Goal: Information Seeking & Learning: Learn about a topic

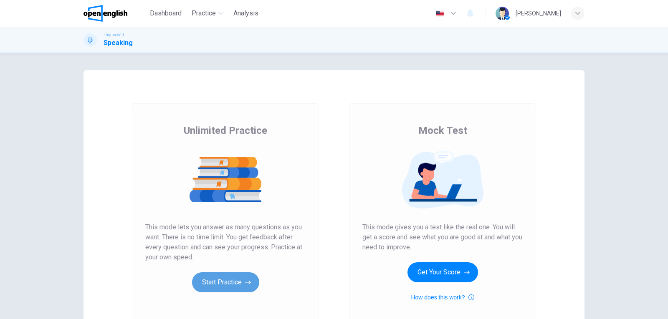
click at [231, 286] on button "Start Practice" at bounding box center [225, 283] width 67 height 20
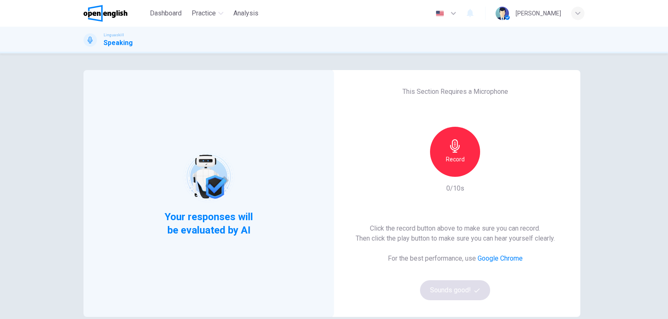
scroll to position [42, 0]
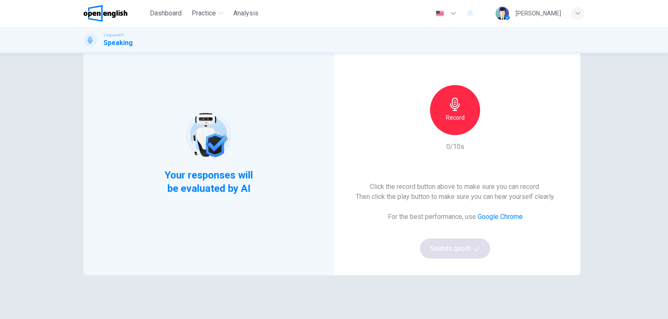
click at [468, 107] on div "Record" at bounding box center [455, 110] width 50 height 50
click at [492, 130] on icon "button" at bounding box center [494, 128] width 4 height 5
click at [447, 90] on div "Record" at bounding box center [455, 110] width 50 height 50
click at [455, 106] on icon "button" at bounding box center [455, 104] width 10 height 13
click at [489, 131] on icon "button" at bounding box center [493, 128] width 8 height 8
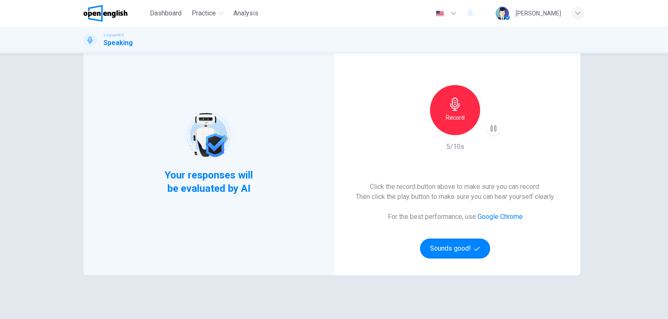
click at [489, 131] on icon "button" at bounding box center [493, 128] width 8 height 8
click at [489, 132] on icon "button" at bounding box center [493, 128] width 8 height 8
click at [460, 118] on h6 "Record" at bounding box center [455, 118] width 19 height 10
click at [492, 129] on icon "button" at bounding box center [494, 128] width 4 height 5
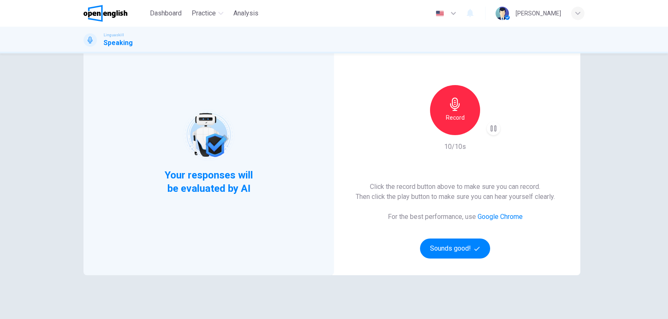
scroll to position [0, 0]
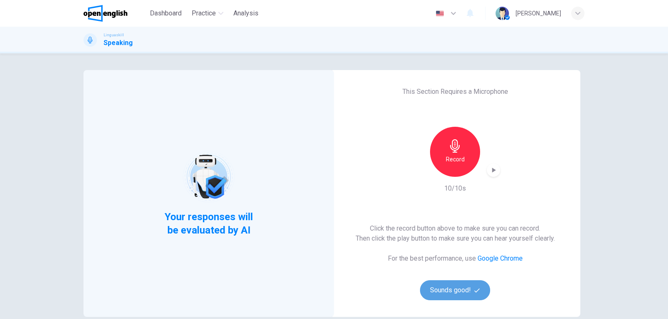
click at [439, 288] on button "Sounds good!" at bounding box center [455, 290] width 70 height 20
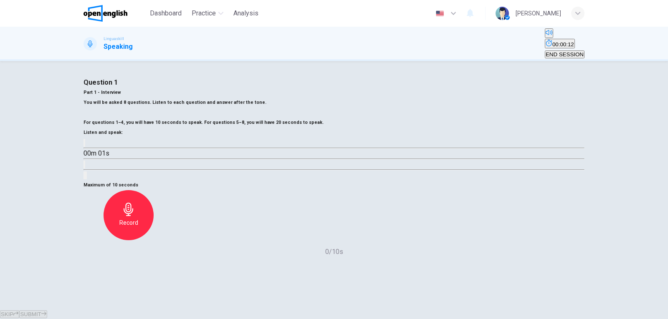
scroll to position [42, 0]
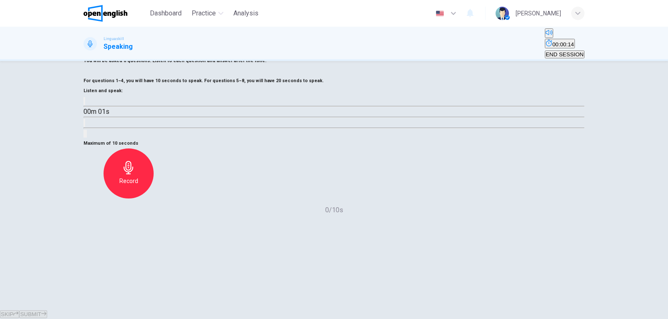
click at [85, 105] on button "button" at bounding box center [84, 101] width 2 height 8
type input "*"
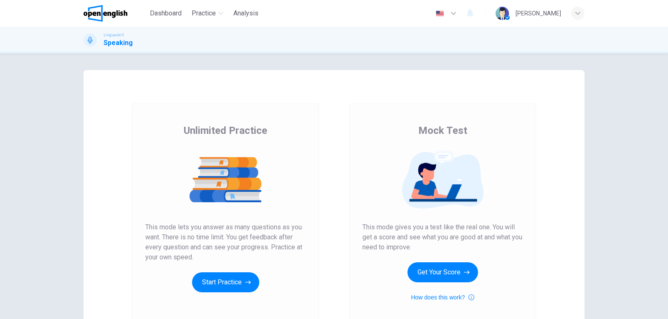
click at [240, 281] on button "Start Practice" at bounding box center [225, 283] width 67 height 20
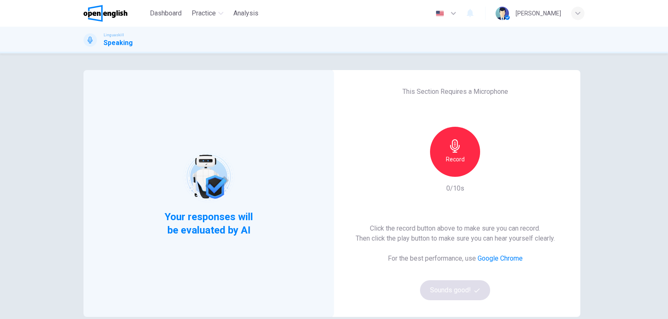
scroll to position [84, 0]
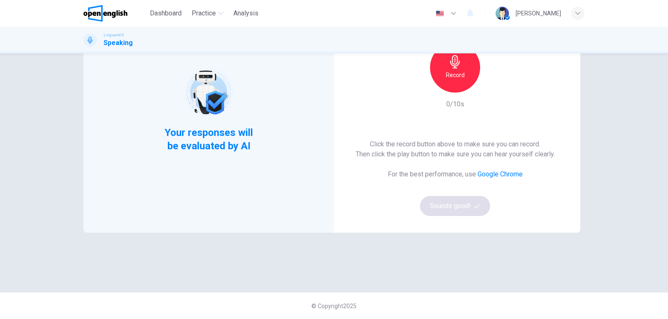
click at [457, 203] on div "Click the record button above to make sure you can record. Then click the play …" at bounding box center [455, 177] width 199 height 77
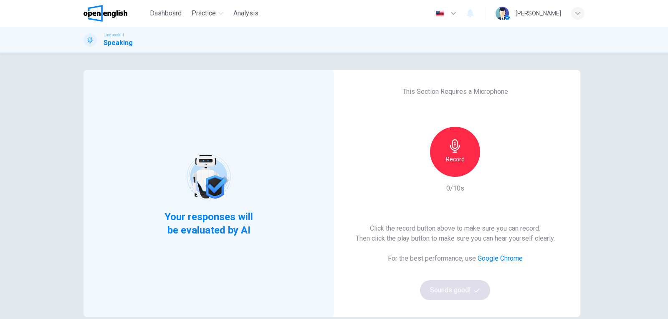
click at [458, 149] on icon "button" at bounding box center [454, 145] width 13 height 13
click at [490, 172] on icon "button" at bounding box center [493, 170] width 8 height 8
click at [457, 296] on button "Sounds good!" at bounding box center [455, 290] width 70 height 20
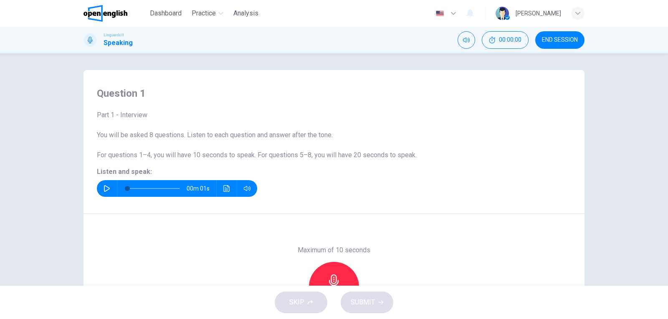
click at [104, 185] on icon "button" at bounding box center [107, 188] width 7 height 7
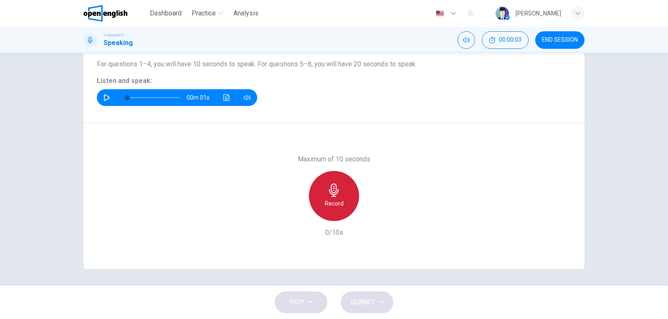
click at [347, 195] on div "Record" at bounding box center [334, 196] width 50 height 50
click at [338, 196] on icon "button" at bounding box center [333, 190] width 13 height 13
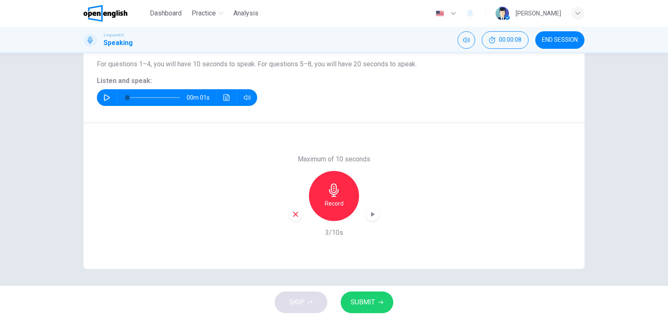
click at [368, 299] on span "SUBMIT" at bounding box center [363, 303] width 24 height 12
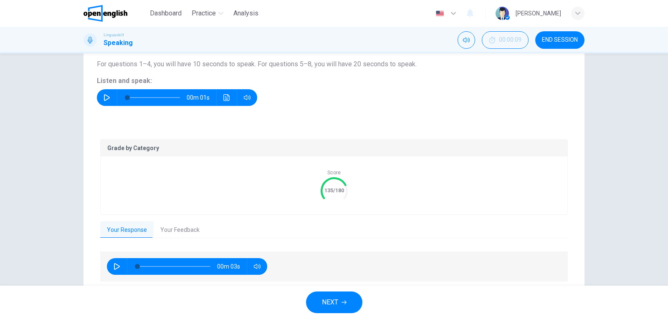
scroll to position [121, 0]
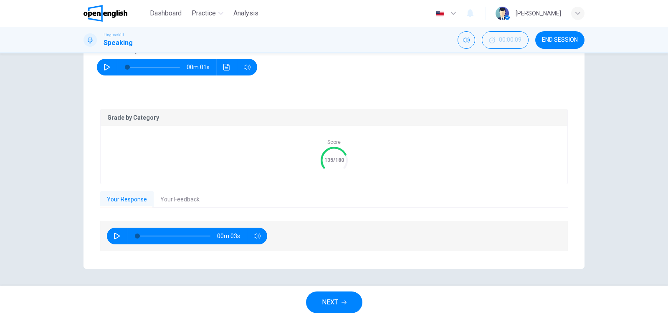
click at [182, 203] on button "Your Feedback" at bounding box center [180, 200] width 53 height 18
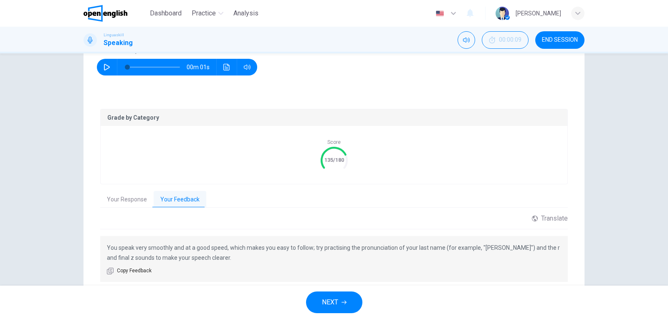
scroll to position [152, 0]
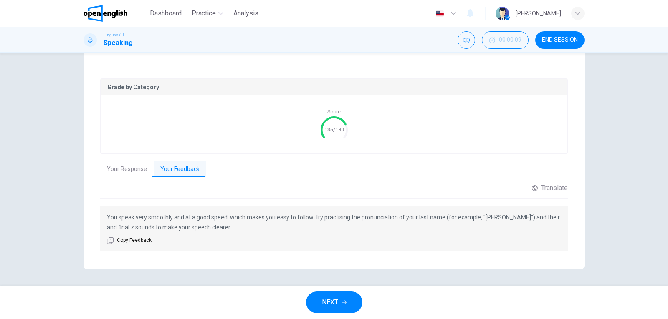
click at [339, 297] on button "NEXT" at bounding box center [334, 303] width 56 height 22
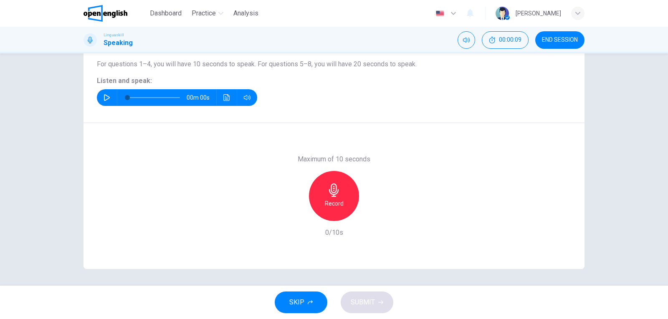
scroll to position [91, 0]
click at [104, 98] on icon "button" at bounding box center [107, 97] width 6 height 7
click at [98, 95] on div "00m 03s" at bounding box center [177, 97] width 160 height 17
click at [104, 101] on icon "button" at bounding box center [107, 97] width 7 height 7
type input "*"
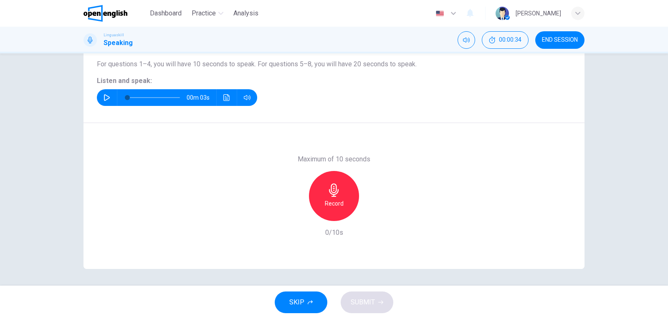
click at [342, 200] on div "Record" at bounding box center [334, 196] width 50 height 50
click at [342, 200] on div "Stop" at bounding box center [334, 196] width 50 height 50
click at [373, 291] on div "SKIP SUBMIT" at bounding box center [334, 302] width 668 height 33
click at [374, 299] on span "SUBMIT" at bounding box center [363, 303] width 24 height 12
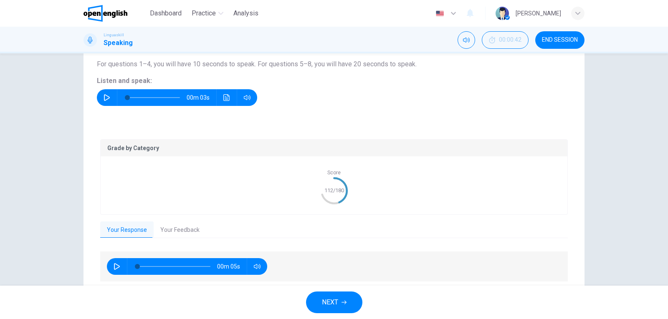
scroll to position [121, 0]
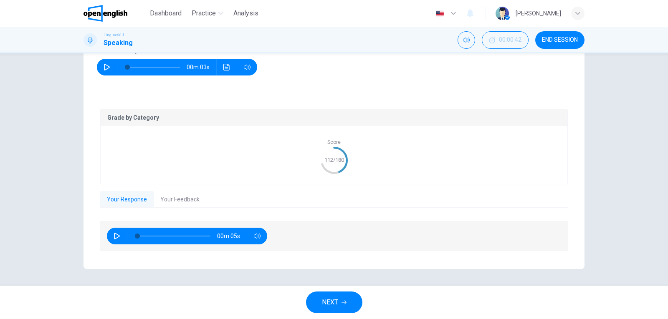
click at [182, 201] on button "Your Feedback" at bounding box center [180, 200] width 53 height 18
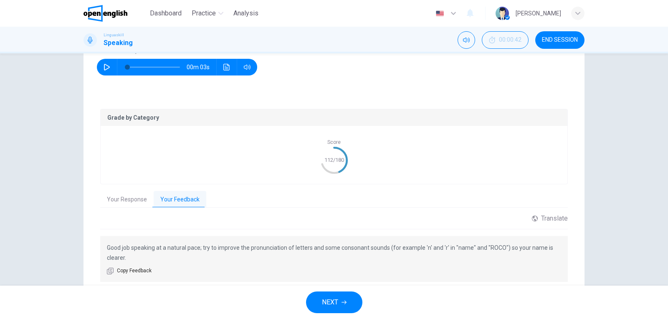
scroll to position [152, 0]
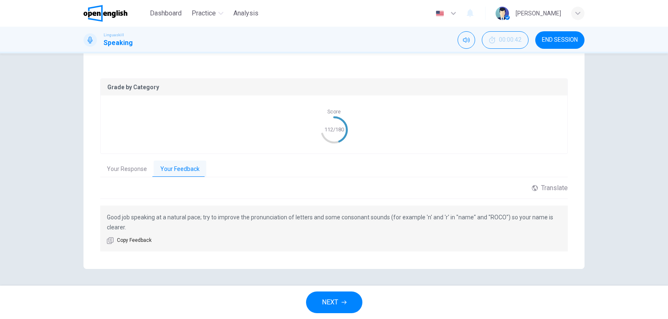
click at [125, 167] on button "Your Response" at bounding box center [126, 170] width 53 height 18
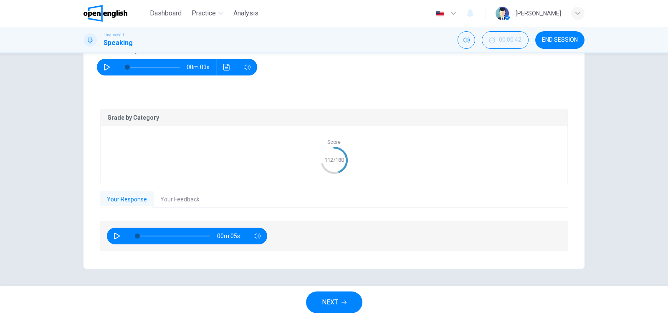
scroll to position [121, 0]
click at [110, 234] on button "button" at bounding box center [116, 236] width 13 height 17
type input "*"
click at [328, 298] on span "NEXT" at bounding box center [330, 303] width 16 height 12
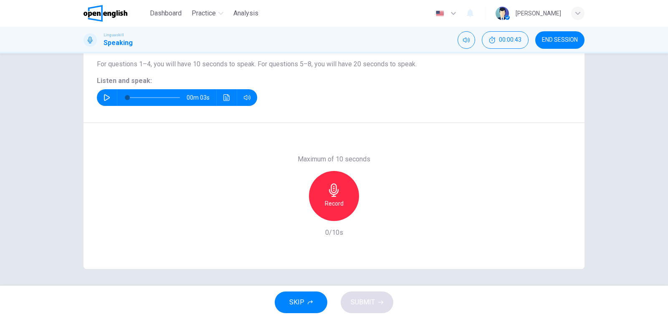
click at [101, 93] on button "button" at bounding box center [106, 97] width 13 height 17
click at [339, 190] on div "Record" at bounding box center [334, 196] width 50 height 50
click at [336, 181] on div "Stop" at bounding box center [334, 196] width 50 height 50
click at [362, 298] on span "SUBMIT" at bounding box center [363, 303] width 24 height 12
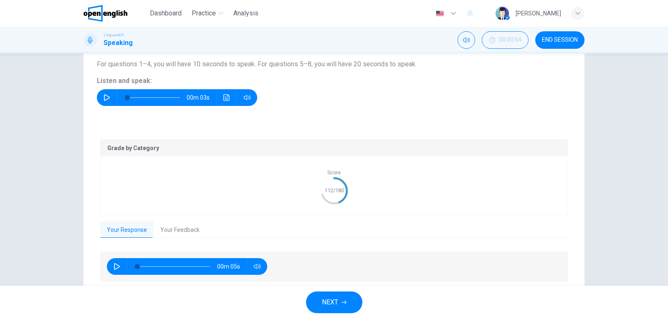
scroll to position [121, 0]
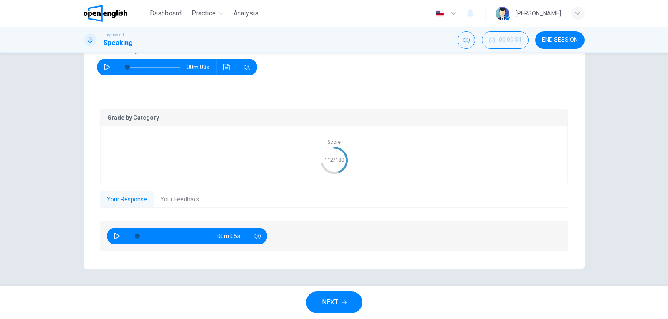
click at [164, 200] on button "Your Feedback" at bounding box center [180, 200] width 53 height 18
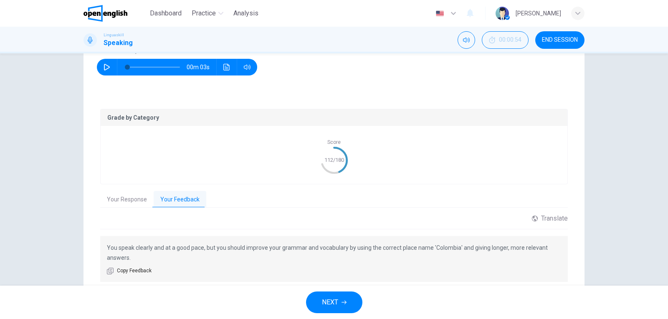
scroll to position [152, 0]
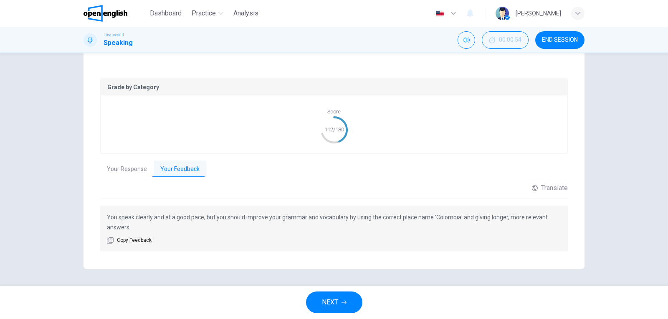
click at [340, 302] on button "NEXT" at bounding box center [334, 303] width 56 height 22
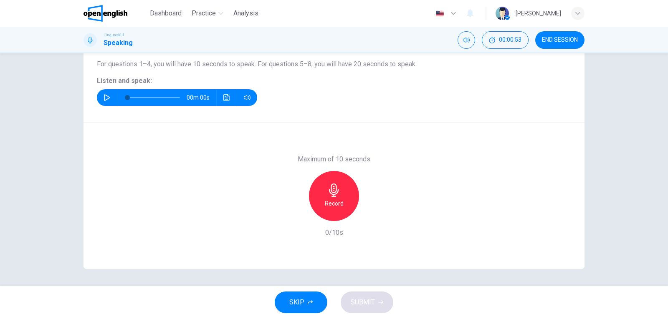
scroll to position [91, 0]
click at [104, 96] on icon "button" at bounding box center [107, 97] width 7 height 7
click at [333, 202] on h6 "Record" at bounding box center [334, 204] width 19 height 10
click at [331, 197] on div "Stop" at bounding box center [334, 196] width 50 height 50
click at [371, 302] on span "SUBMIT" at bounding box center [363, 303] width 24 height 12
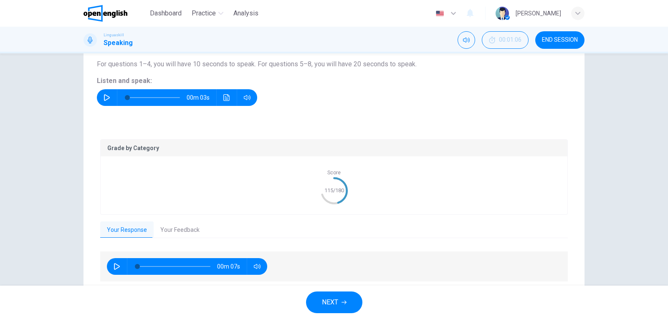
click at [179, 229] on button "Your Feedback" at bounding box center [180, 231] width 53 height 18
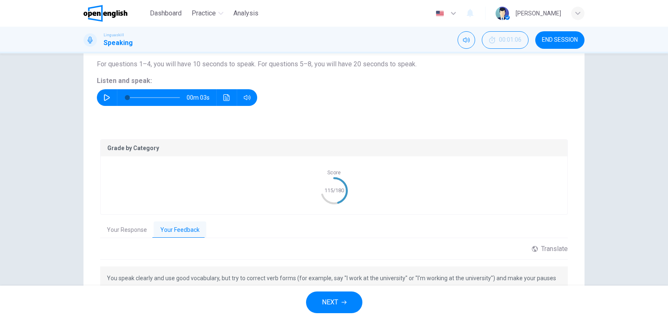
scroll to position [152, 0]
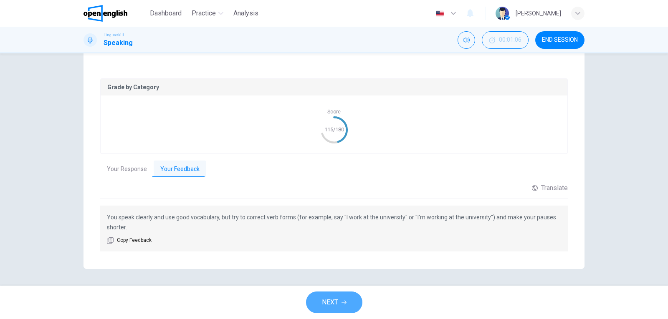
click at [338, 303] on span "NEXT" at bounding box center [330, 303] width 16 height 12
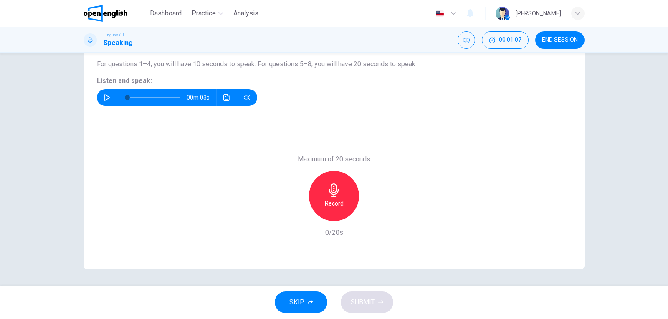
click at [107, 100] on icon "button" at bounding box center [107, 97] width 7 height 7
click at [346, 197] on div "Record" at bounding box center [334, 196] width 50 height 50
click at [346, 197] on div "Stop" at bounding box center [334, 196] width 50 height 50
click at [374, 296] on button "SUBMIT" at bounding box center [367, 303] width 53 height 22
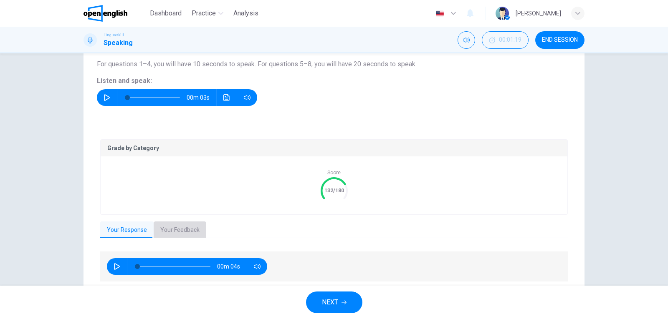
drag, startPoint x: 188, startPoint y: 235, endPoint x: 186, endPoint y: 231, distance: 4.3
click at [188, 234] on button "Your Feedback" at bounding box center [180, 231] width 53 height 18
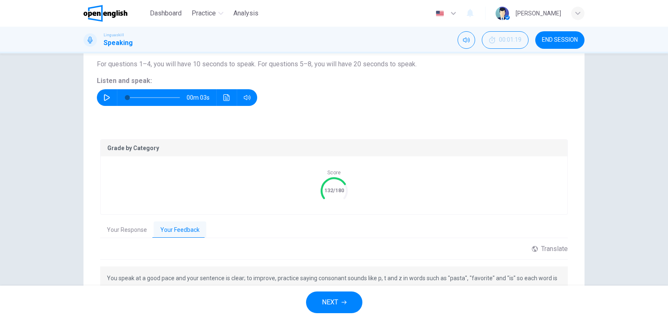
scroll to position [152, 0]
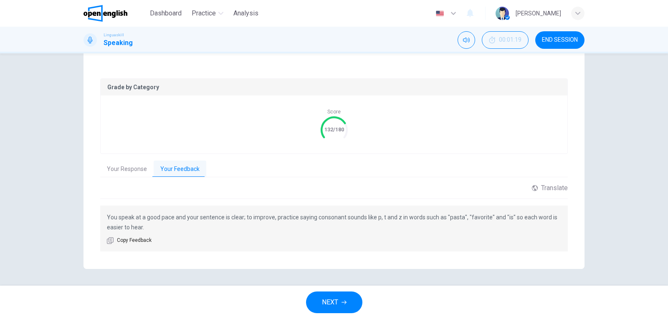
click at [344, 297] on button "NEXT" at bounding box center [334, 303] width 56 height 22
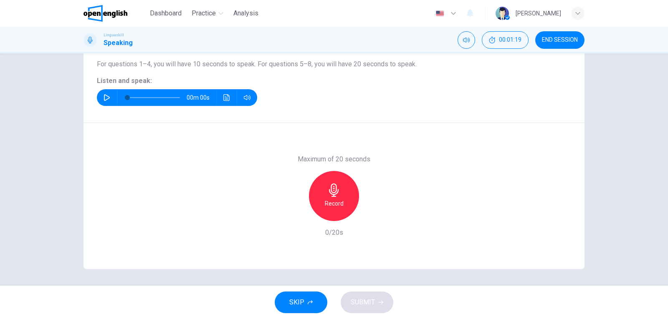
scroll to position [91, 0]
click at [101, 96] on button "button" at bounding box center [106, 97] width 13 height 17
click at [338, 204] on h6 "Record" at bounding box center [334, 204] width 19 height 10
click at [338, 204] on div "Stop" at bounding box center [334, 196] width 50 height 50
click at [372, 296] on button "SUBMIT" at bounding box center [367, 303] width 53 height 22
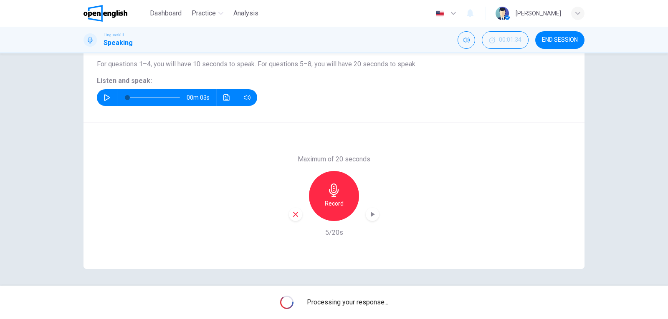
click at [601, 123] on div "Question 6 Part 1 - Interview You will be asked 8 questions. Listen to each que…" at bounding box center [334, 169] width 668 height 232
click at [524, 174] on div "Maximum of 20 seconds Record 5/20s" at bounding box center [333, 196] width 501 height 146
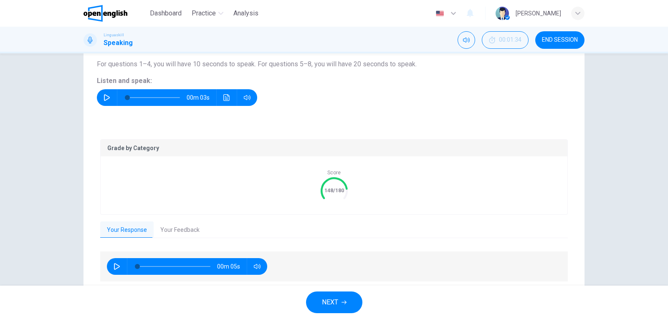
click at [190, 232] on button "Your Feedback" at bounding box center [180, 231] width 53 height 18
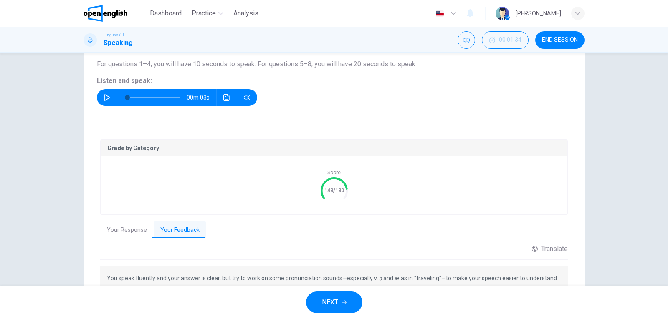
scroll to position [142, 0]
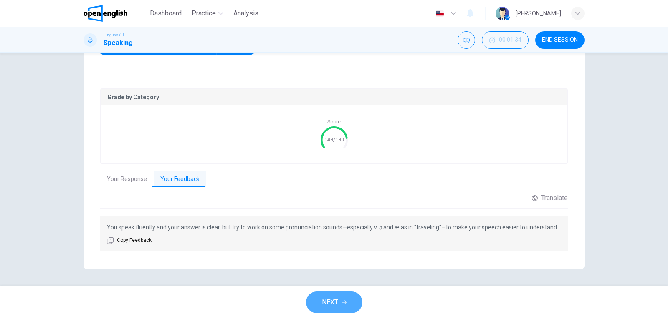
click at [343, 305] on icon "button" at bounding box center [343, 302] width 5 height 5
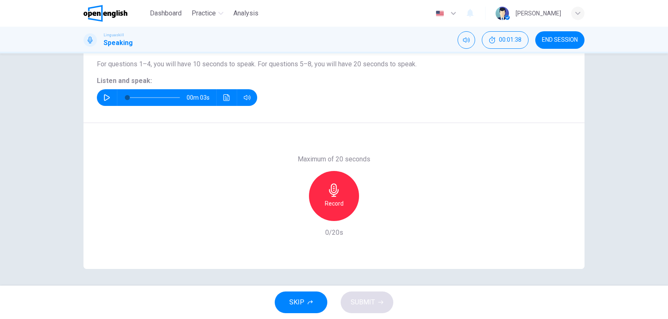
click at [105, 100] on icon "button" at bounding box center [107, 97] width 6 height 7
click at [105, 100] on icon "button" at bounding box center [107, 97] width 7 height 7
click at [106, 94] on button "button" at bounding box center [106, 97] width 13 height 17
click at [109, 100] on button "button" at bounding box center [106, 97] width 13 height 17
click at [331, 198] on div "Record" at bounding box center [334, 196] width 50 height 50
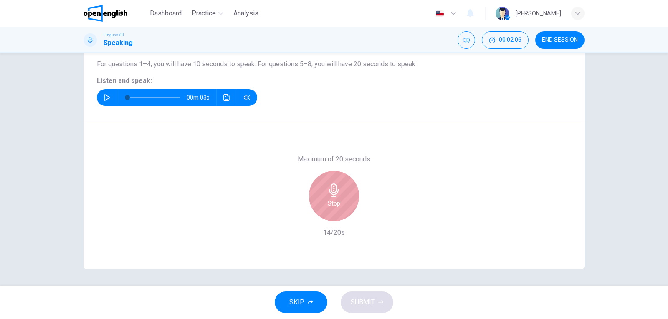
click at [329, 198] on div "Stop" at bounding box center [334, 196] width 50 height 50
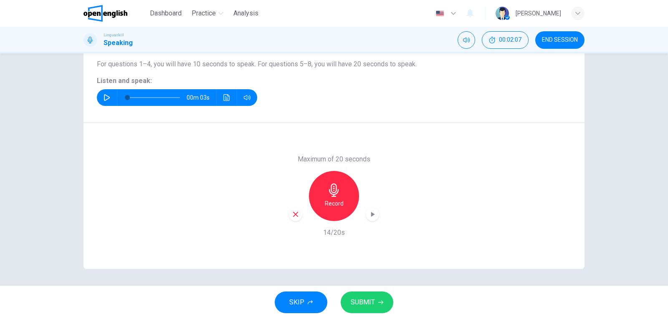
click at [366, 307] on span "SUBMIT" at bounding box center [363, 303] width 24 height 12
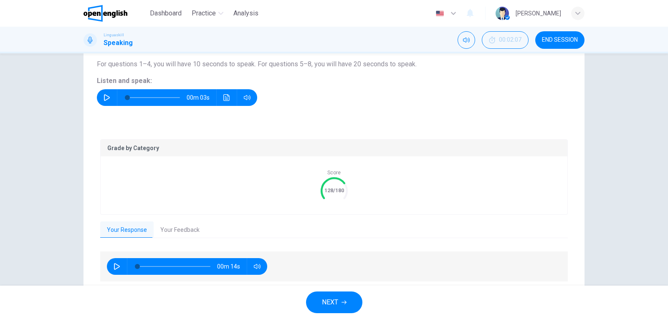
click at [162, 227] on button "Your Feedback" at bounding box center [180, 231] width 53 height 18
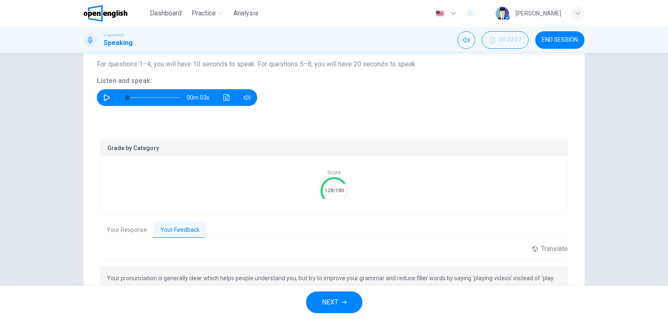
scroll to position [152, 0]
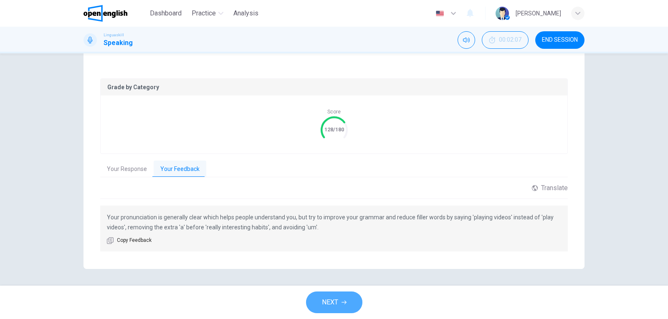
click at [350, 301] on button "NEXT" at bounding box center [334, 303] width 56 height 22
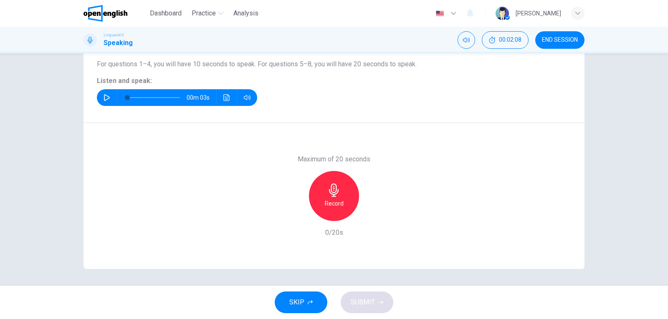
click at [101, 98] on button "button" at bounding box center [106, 97] width 13 height 17
type input "*"
click at [331, 199] on h6 "Record" at bounding box center [334, 204] width 19 height 10
click at [331, 199] on h6 "Stop" at bounding box center [334, 204] width 13 height 10
click at [372, 302] on span "SUBMIT" at bounding box center [363, 303] width 24 height 12
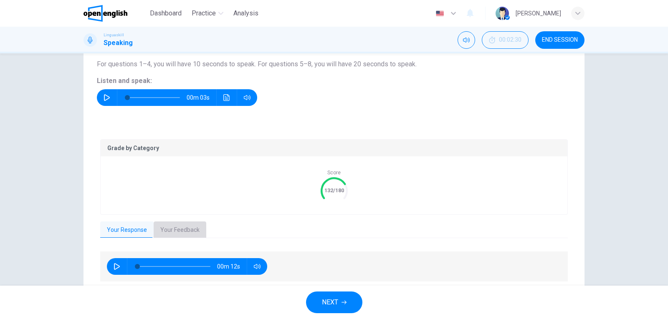
click at [192, 230] on button "Your Feedback" at bounding box center [180, 231] width 53 height 18
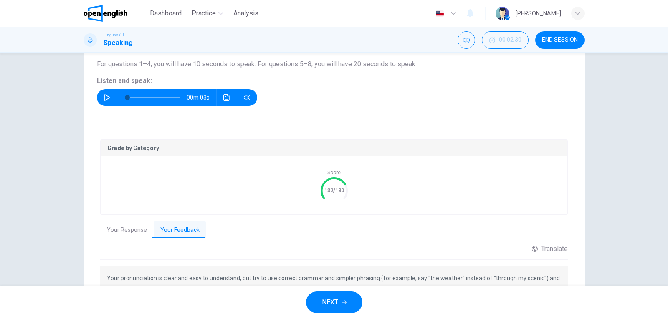
scroll to position [152, 0]
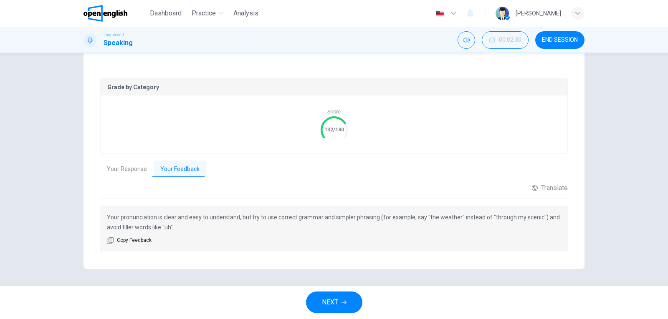
click at [328, 298] on span "NEXT" at bounding box center [330, 303] width 16 height 12
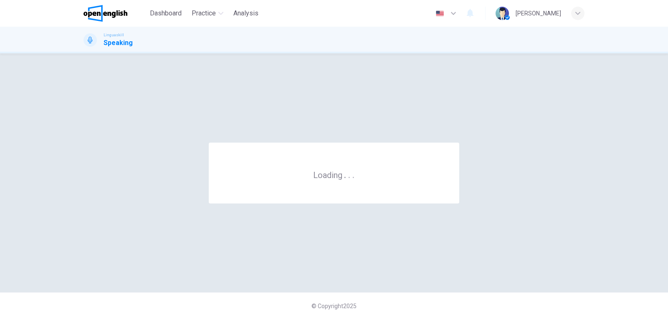
scroll to position [0, 0]
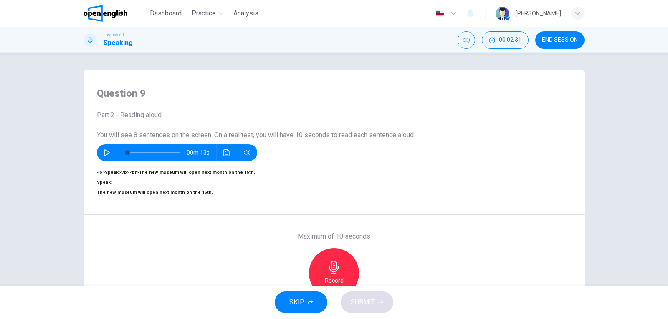
click at [104, 153] on icon "button" at bounding box center [107, 152] width 7 height 7
type input "**"
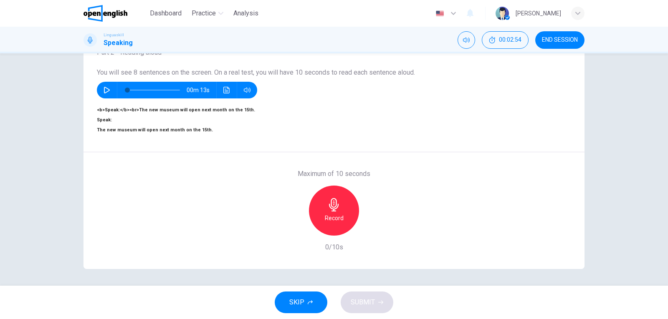
click at [340, 186] on div "Record" at bounding box center [334, 211] width 50 height 50
click at [316, 197] on div "Stop" at bounding box center [334, 211] width 50 height 50
click at [381, 299] on button "SUBMIT" at bounding box center [367, 303] width 53 height 22
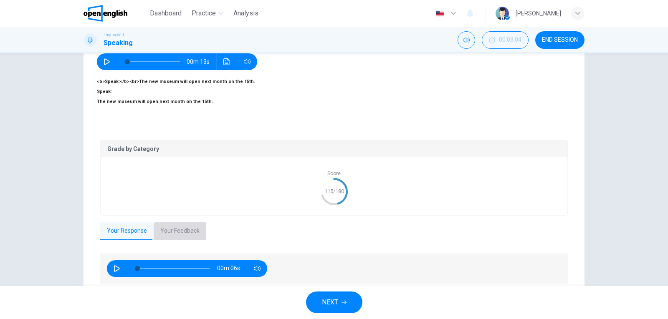
drag, startPoint x: 160, startPoint y: 219, endPoint x: 140, endPoint y: 225, distance: 21.0
click at [160, 222] on button "Your Feedback" at bounding box center [180, 231] width 53 height 18
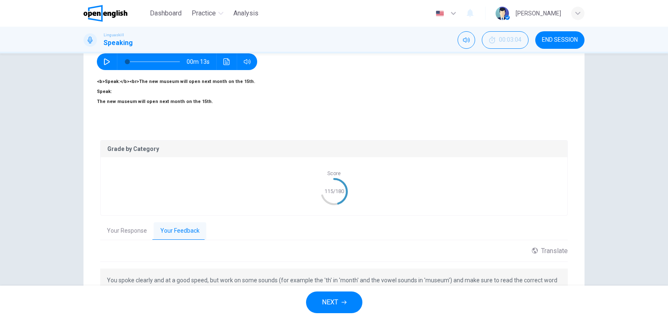
scroll to position [145, 0]
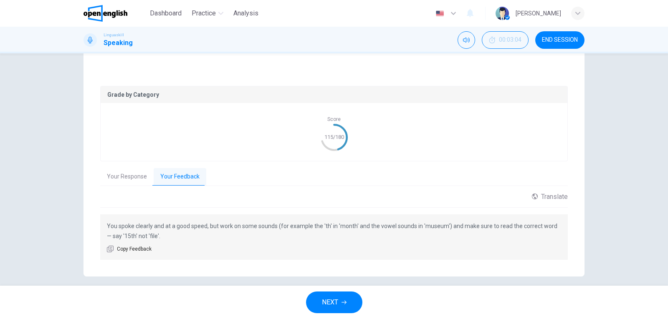
click at [337, 300] on span "NEXT" at bounding box center [330, 303] width 16 height 12
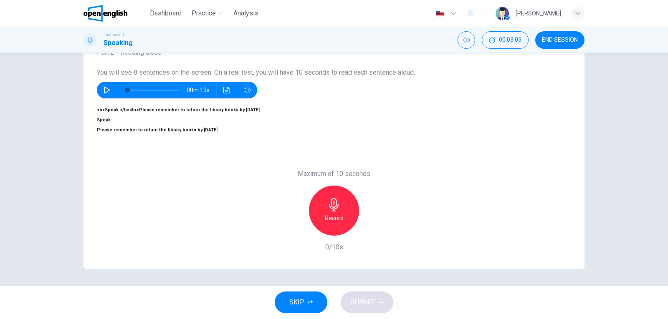
scroll to position [8, 0]
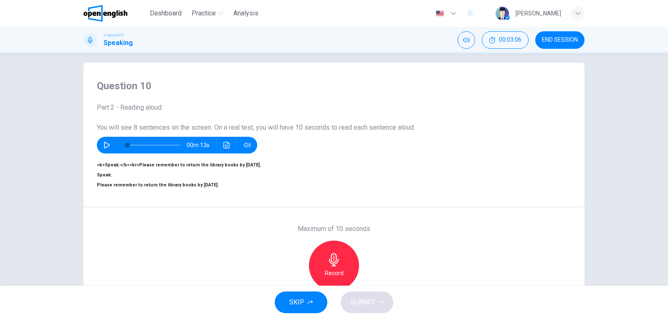
click at [104, 149] on icon "button" at bounding box center [107, 145] width 7 height 7
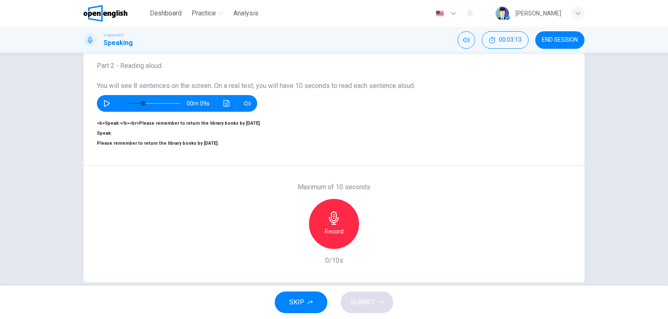
click at [324, 231] on div "Record" at bounding box center [334, 224] width 50 height 50
click at [324, 231] on div "Stop" at bounding box center [334, 224] width 50 height 50
click at [369, 300] on span "SUBMIT" at bounding box center [363, 303] width 24 height 12
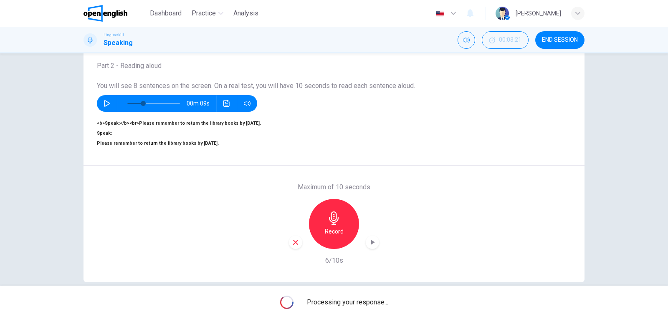
type input "*"
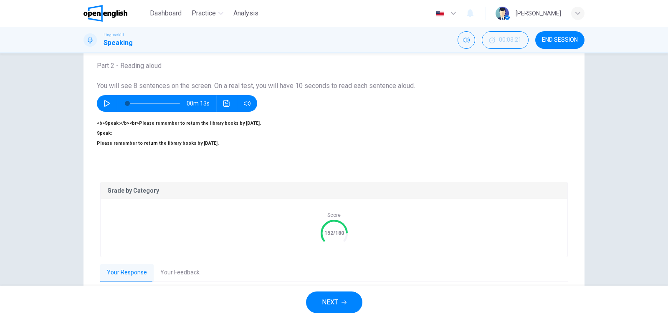
scroll to position [115, 0]
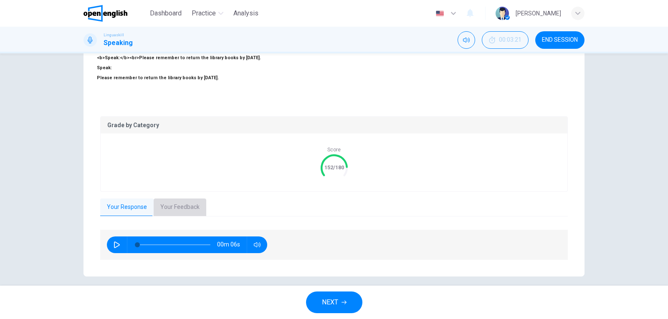
click at [180, 199] on button "Your Feedback" at bounding box center [180, 208] width 53 height 18
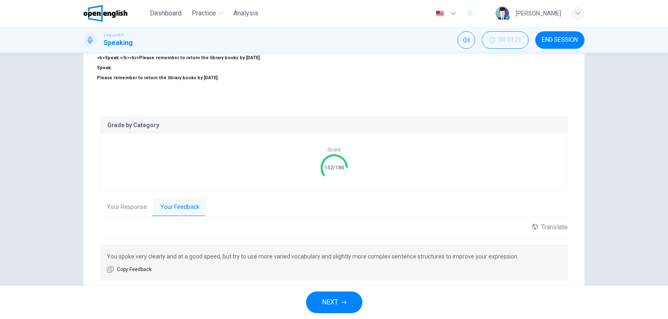
scroll to position [135, 0]
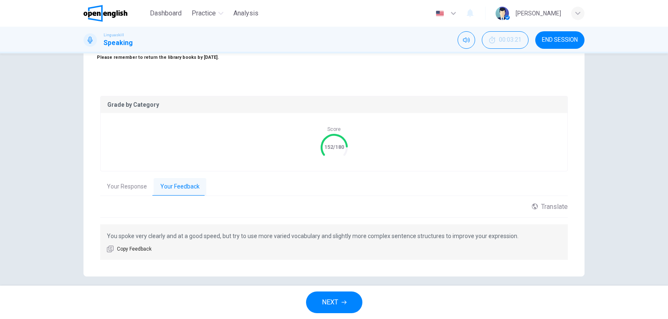
click at [338, 301] on span "NEXT" at bounding box center [330, 303] width 16 height 12
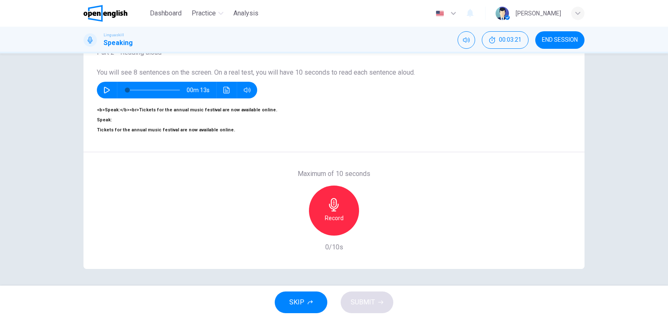
scroll to position [91, 0]
click at [333, 213] on h6 "Record" at bounding box center [334, 218] width 19 height 10
click at [333, 213] on h6 "Stop" at bounding box center [334, 218] width 13 height 10
click at [289, 222] on div "button" at bounding box center [295, 228] width 13 height 13
click at [328, 213] on h6 "Record" at bounding box center [334, 218] width 19 height 10
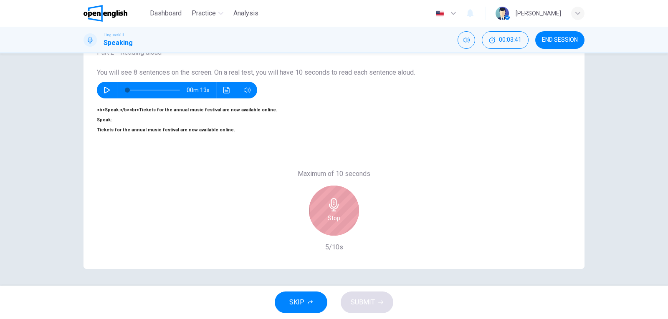
click at [328, 213] on h6 "Stop" at bounding box center [334, 218] width 13 height 10
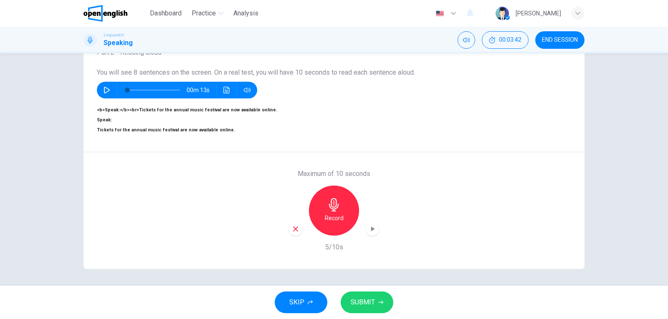
click at [367, 306] on span "SUBMIT" at bounding box center [363, 303] width 24 height 12
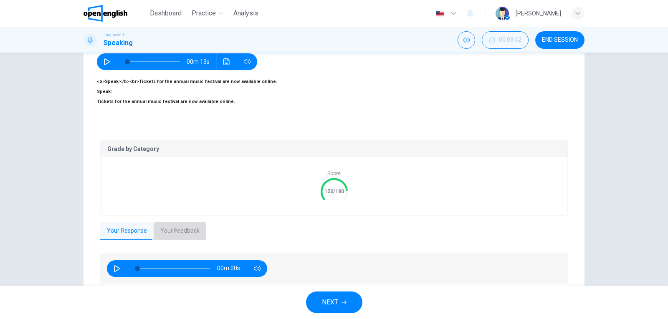
click at [175, 225] on button "Your Feedback" at bounding box center [180, 231] width 53 height 18
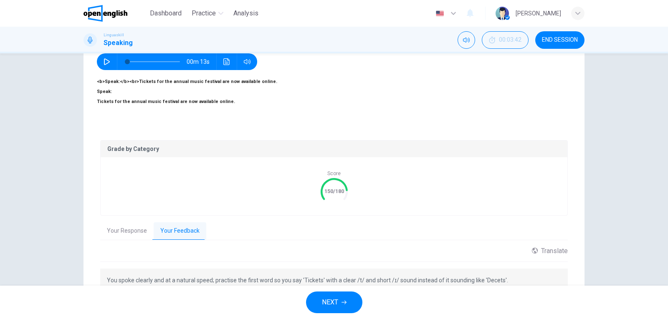
scroll to position [135, 0]
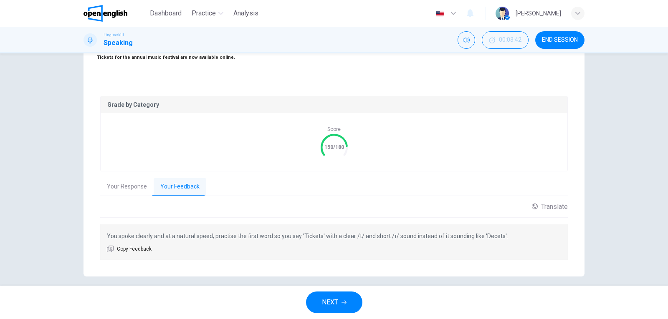
click at [354, 303] on button "NEXT" at bounding box center [334, 303] width 56 height 22
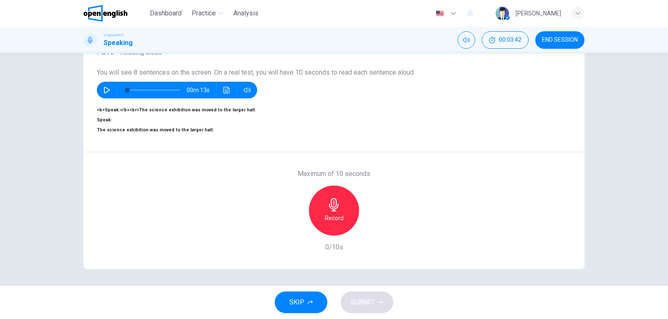
scroll to position [91, 0]
click at [328, 213] on h6 "Record" at bounding box center [334, 218] width 19 height 10
click at [328, 213] on h6 "Stop" at bounding box center [334, 218] width 13 height 10
click at [355, 303] on span "SUBMIT" at bounding box center [363, 303] width 24 height 12
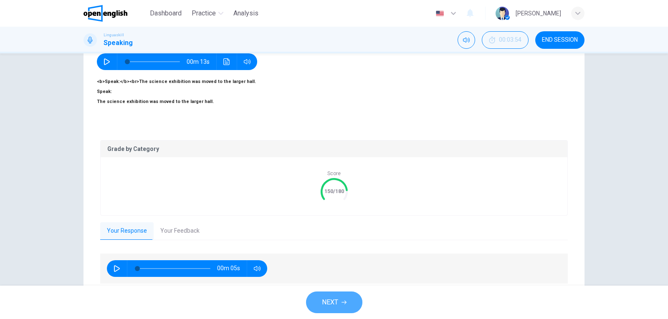
click at [328, 303] on span "NEXT" at bounding box center [330, 303] width 16 height 12
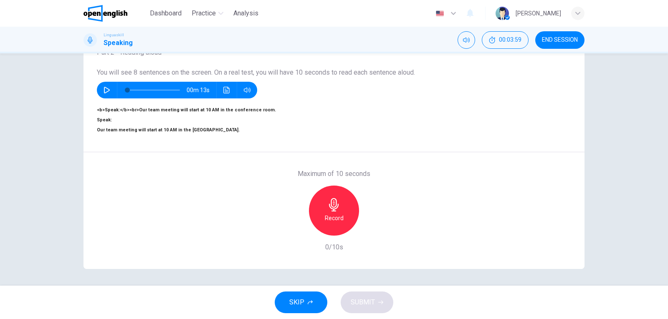
click at [327, 198] on icon "button" at bounding box center [333, 204] width 13 height 13
click at [385, 301] on button "SUBMIT" at bounding box center [367, 303] width 53 height 22
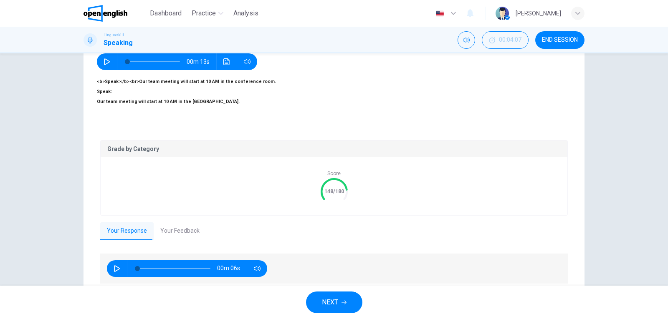
scroll to position [115, 0]
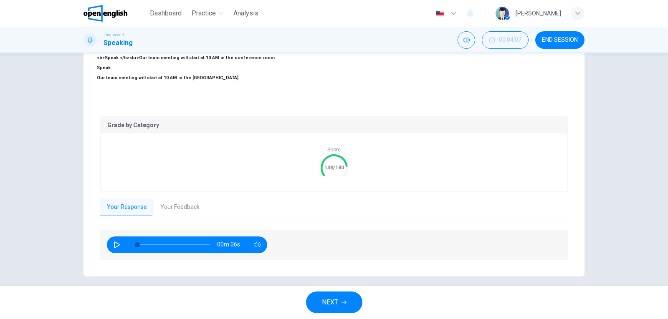
click at [176, 200] on button "Your Feedback" at bounding box center [180, 208] width 53 height 18
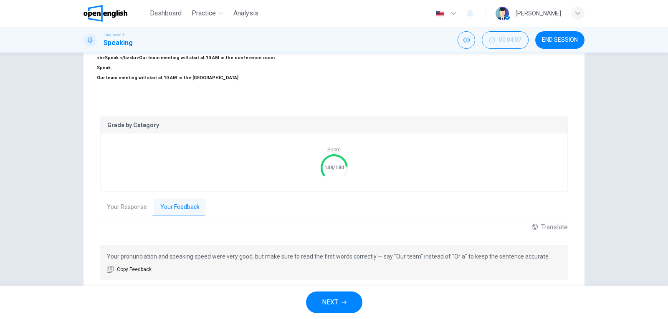
scroll to position [135, 0]
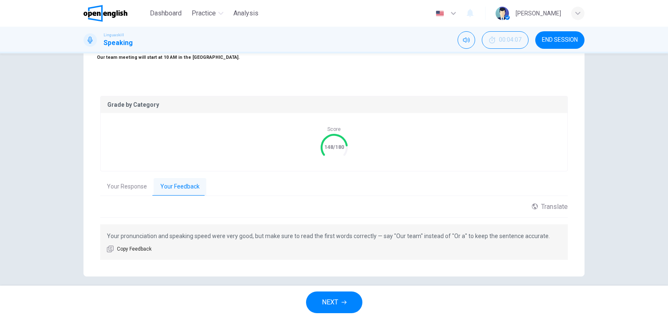
click at [323, 300] on span "NEXT" at bounding box center [330, 303] width 16 height 12
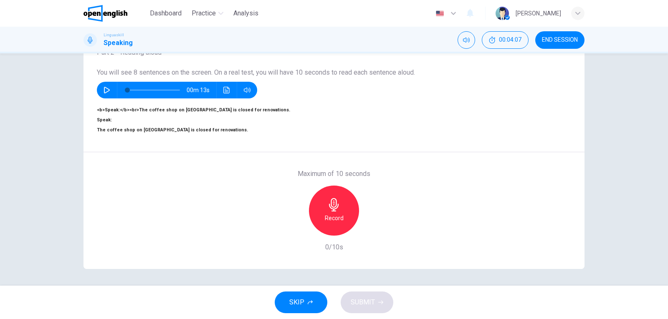
scroll to position [91, 0]
click at [331, 213] on h6 "Record" at bounding box center [334, 218] width 19 height 10
click at [327, 194] on div "Stop" at bounding box center [334, 211] width 50 height 50
click at [366, 298] on span "SUBMIT" at bounding box center [363, 303] width 24 height 12
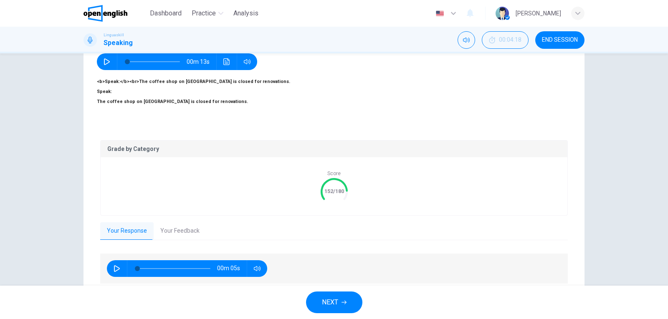
click at [178, 229] on button "Your Feedback" at bounding box center [180, 231] width 53 height 18
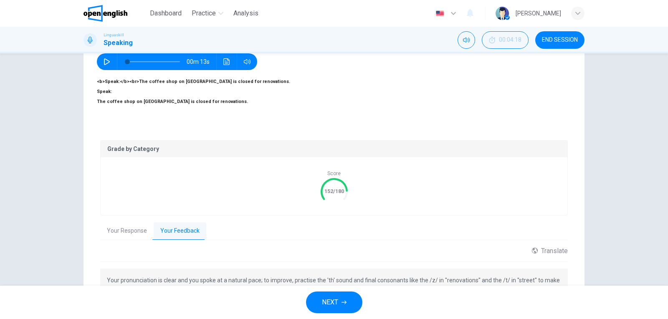
scroll to position [145, 0]
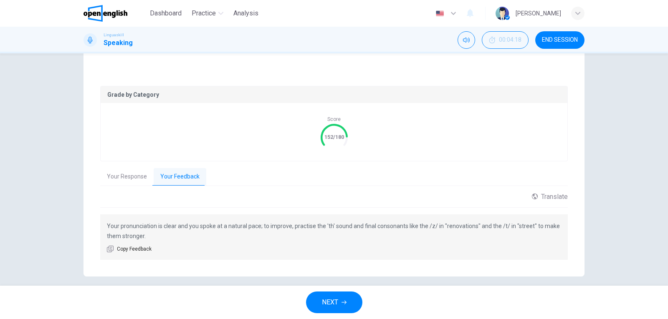
click at [322, 300] on span "NEXT" at bounding box center [330, 303] width 16 height 12
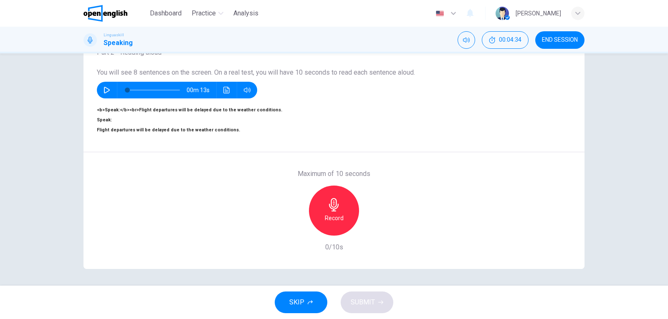
click at [325, 194] on div "Record" at bounding box center [334, 211] width 50 height 50
click at [325, 194] on div "Stop" at bounding box center [334, 211] width 50 height 50
click at [366, 300] on span "SUBMIT" at bounding box center [363, 303] width 24 height 12
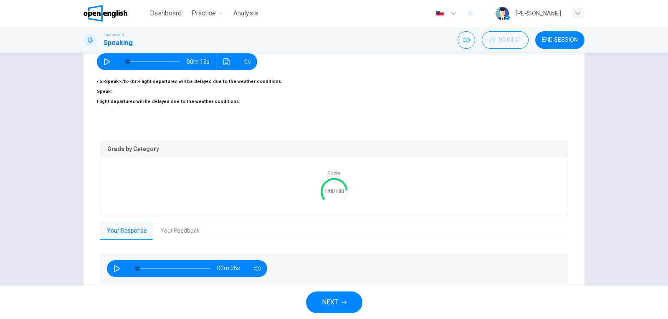
click at [189, 227] on button "Your Feedback" at bounding box center [180, 231] width 53 height 18
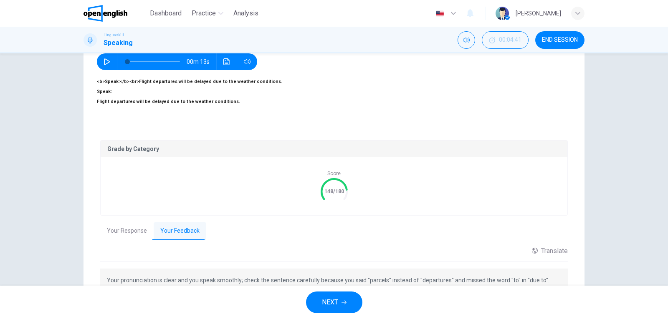
scroll to position [135, 0]
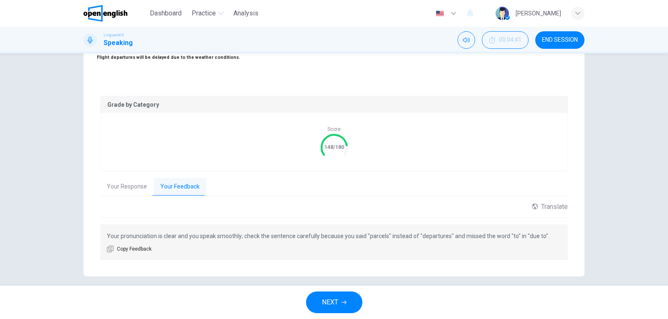
click at [314, 297] on button "NEXT" at bounding box center [334, 303] width 56 height 22
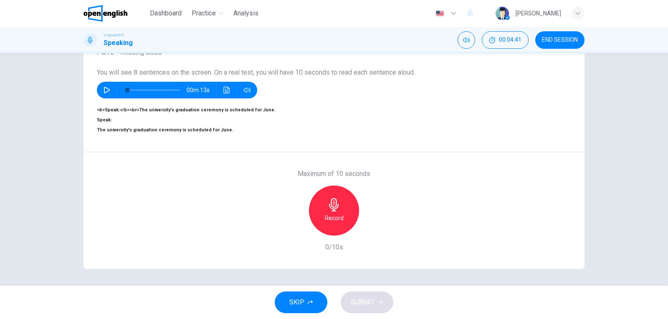
scroll to position [91, 0]
click at [338, 193] on div "Record" at bounding box center [334, 211] width 50 height 50
click at [336, 198] on icon "button" at bounding box center [333, 204] width 13 height 13
click at [368, 298] on span "SUBMIT" at bounding box center [363, 303] width 24 height 12
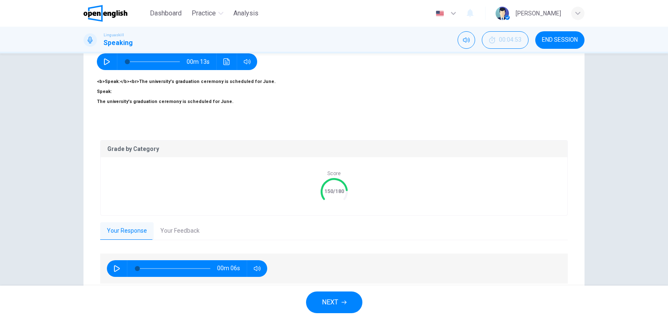
click at [162, 222] on button "Your Feedback" at bounding box center [180, 231] width 53 height 18
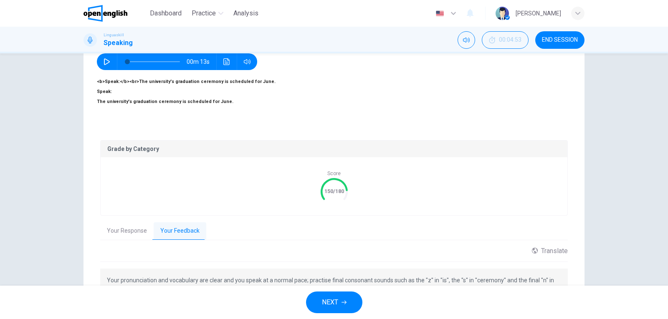
scroll to position [145, 0]
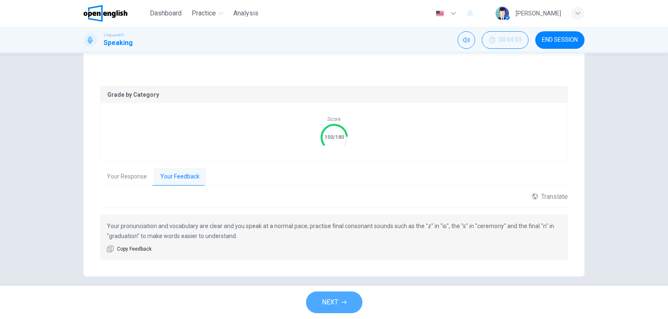
click at [324, 301] on span "NEXT" at bounding box center [330, 303] width 16 height 12
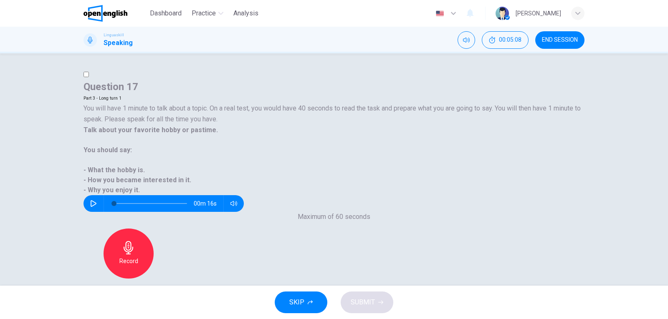
scroll to position [83, 0]
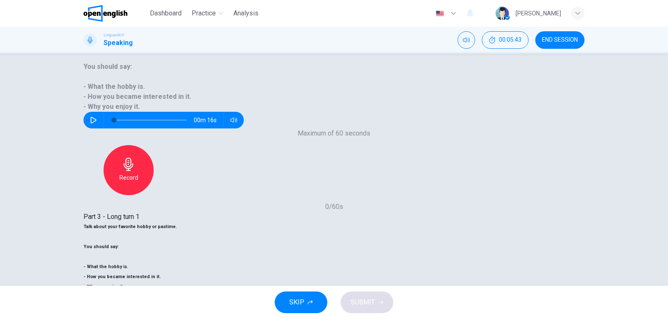
click at [371, 297] on span "SUBMIT" at bounding box center [363, 303] width 24 height 12
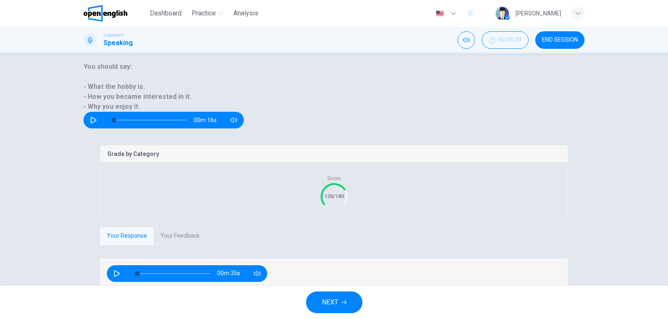
drag, startPoint x: 438, startPoint y: 231, endPoint x: 293, endPoint y: 190, distance: 150.1
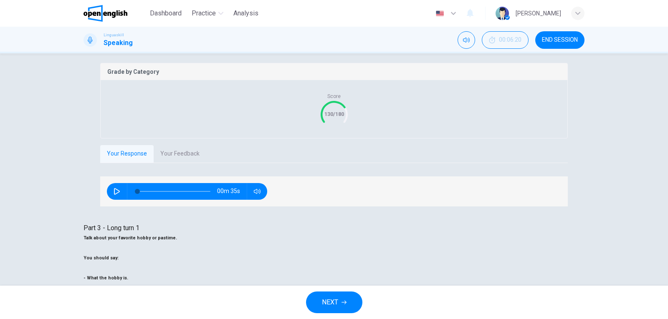
click at [337, 296] on button "NEXT" at bounding box center [334, 303] width 56 height 22
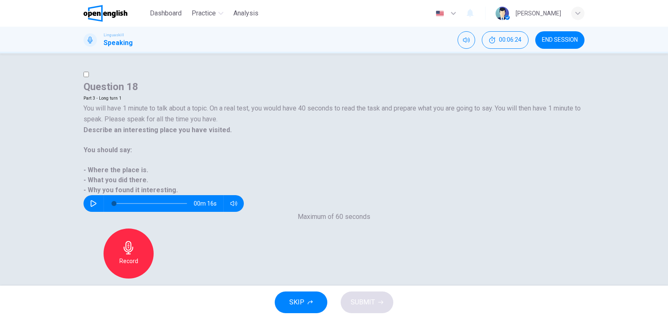
scroll to position [42, 0]
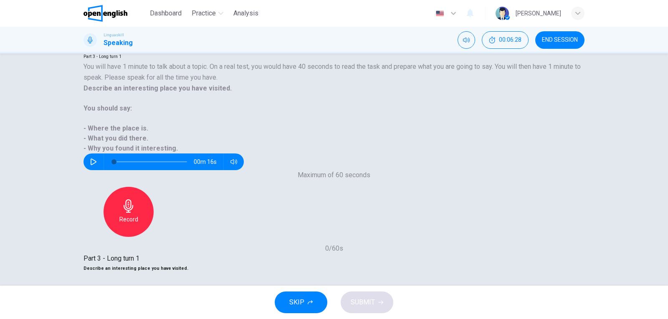
drag, startPoint x: 186, startPoint y: 236, endPoint x: 90, endPoint y: 210, distance: 99.1
click at [90, 254] on div "Part 3 - Long turn 1 Describe an interesting place you have visited. You should…" at bounding box center [333, 307] width 501 height 107
drag, startPoint x: 100, startPoint y: 210, endPoint x: 185, endPoint y: 230, distance: 87.4
click at [193, 264] on div "Describe an interesting place you have visited. You should say: - Where the pla…" at bounding box center [333, 299] width 501 height 70
click at [132, 314] on h6 "- What you did there." at bounding box center [333, 319] width 501 height 10
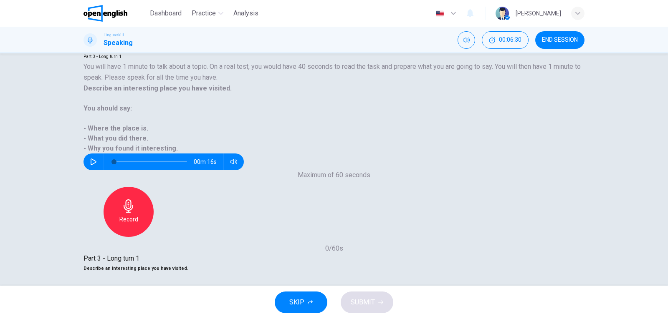
click at [132, 314] on h6 "- What you did there." at bounding box center [333, 319] width 501 height 10
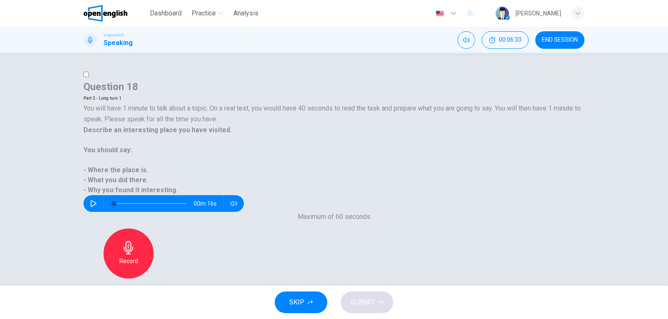
scroll to position [83, 0]
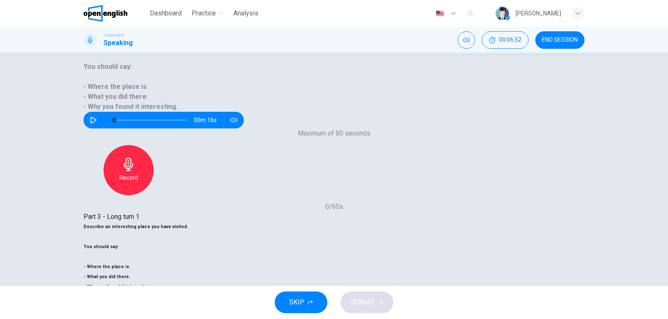
click at [358, 306] on span "SUBMIT" at bounding box center [363, 303] width 24 height 12
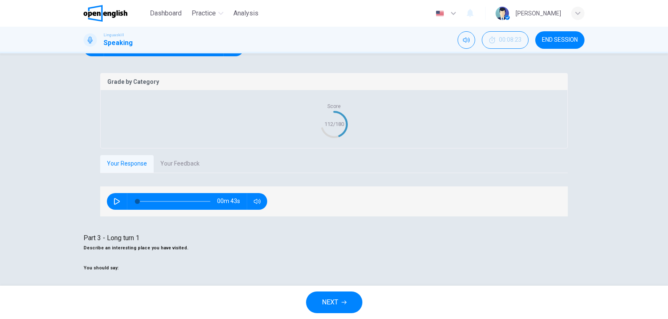
click at [336, 305] on span "NEXT" at bounding box center [330, 303] width 16 height 12
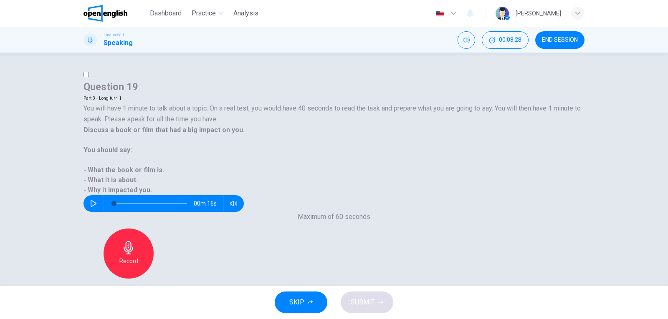
scroll to position [122, 0]
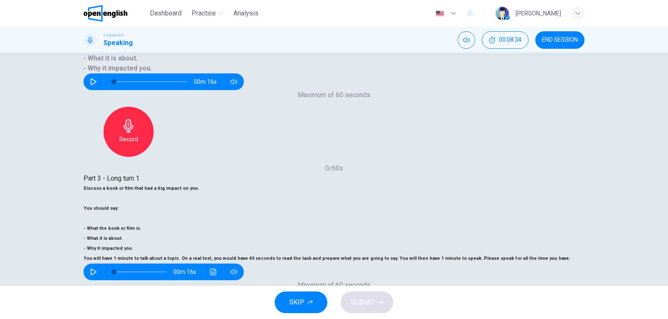
click at [359, 297] on div "Stop" at bounding box center [334, 322] width 50 height 50
click at [359, 297] on div "Record" at bounding box center [334, 322] width 50 height 50
click at [359, 297] on div "Stop" at bounding box center [334, 322] width 50 height 50
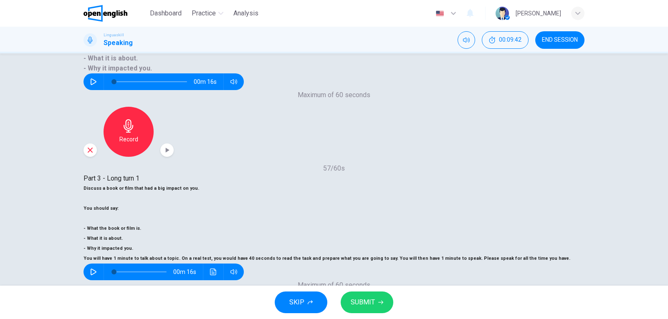
click at [380, 295] on button "SUBMIT" at bounding box center [367, 303] width 53 height 22
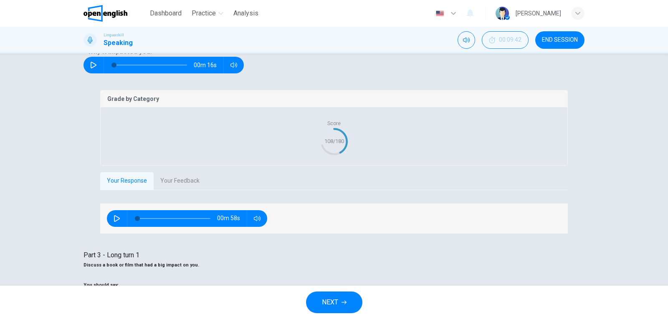
click at [345, 300] on button "NEXT" at bounding box center [334, 303] width 56 height 22
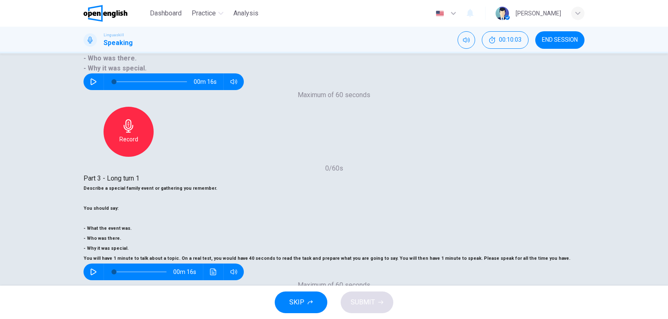
click at [341, 310] on icon "button" at bounding box center [333, 316] width 13 height 13
click at [359, 303] on span "SUBMIT" at bounding box center [363, 303] width 24 height 12
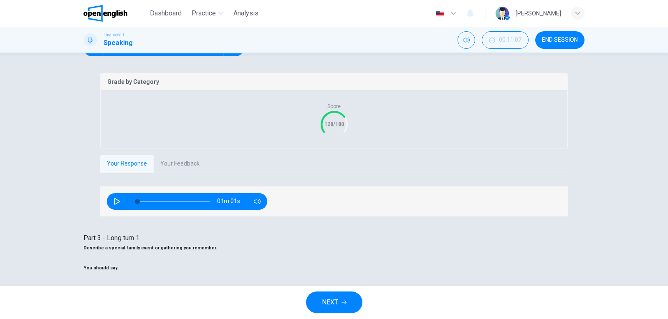
scroll to position [0, 0]
click at [313, 294] on button "NEXT" at bounding box center [334, 303] width 56 height 22
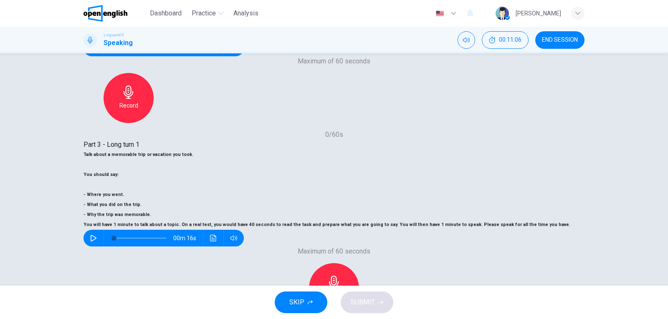
scroll to position [122, 0]
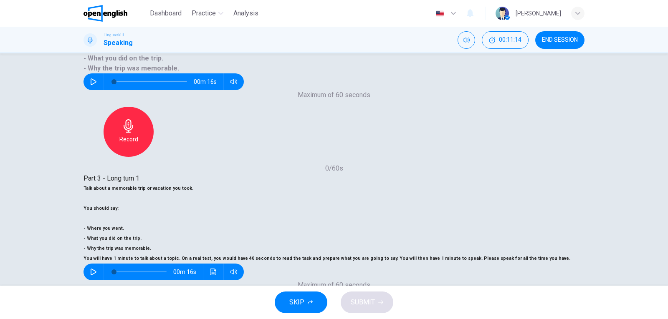
click at [338, 310] on icon "button" at bounding box center [334, 316] width 10 height 13
click at [553, 39] on span "END SESSION" at bounding box center [560, 40] width 36 height 7
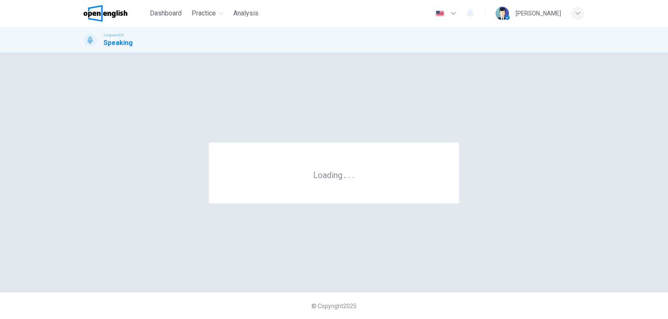
scroll to position [0, 0]
